Goal: Use online tool/utility: Use online tool/utility

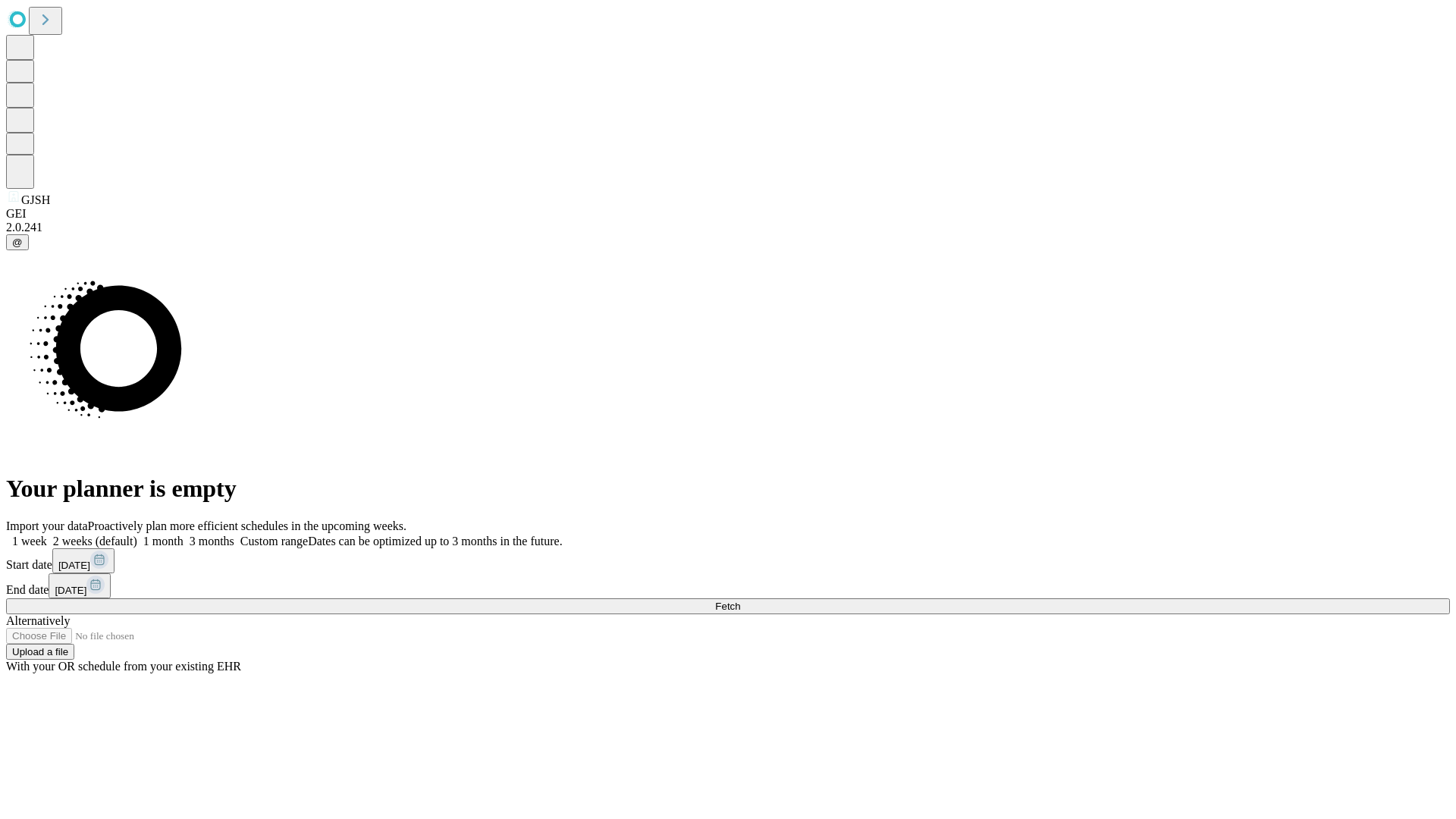
click at [740, 601] on span "Fetch" at bounding box center [728, 606] width 25 height 12
